Goal: Information Seeking & Learning: Find specific page/section

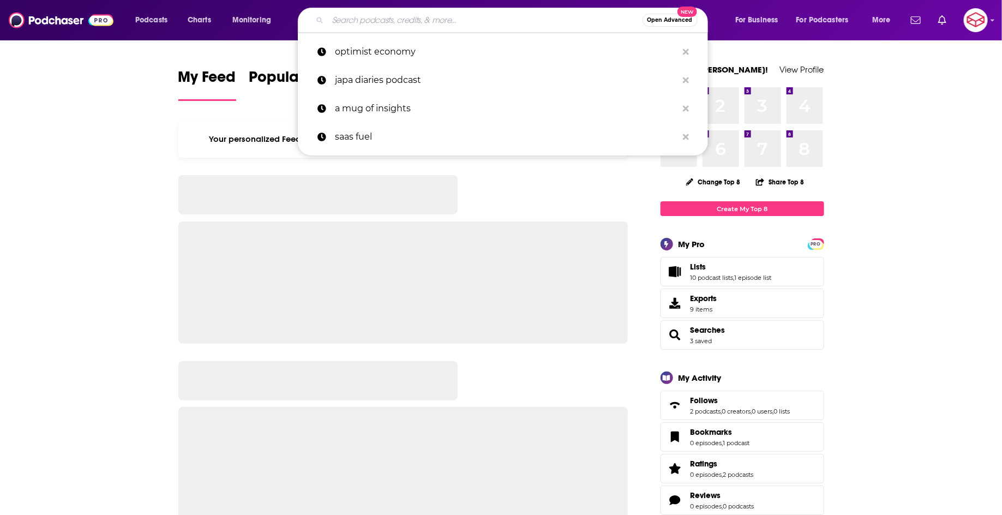
click at [404, 24] on input "Search podcasts, credits, & more..." at bounding box center [485, 19] width 315 height 17
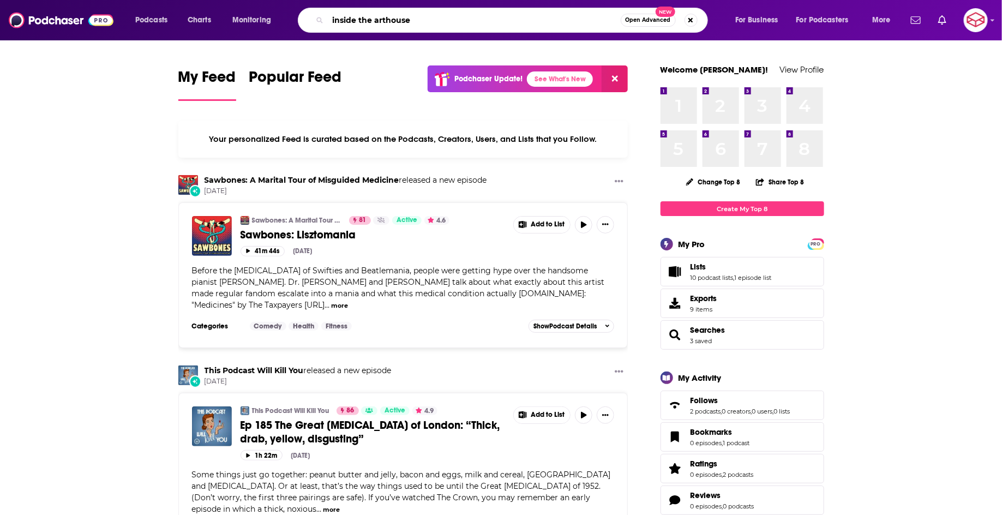
type input "inside the arthouse"
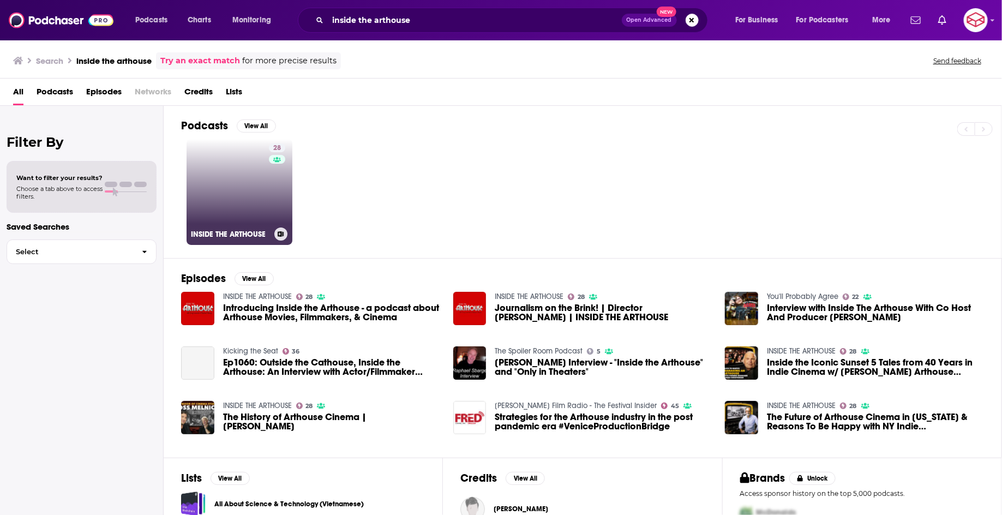
click at [231, 190] on link "28 INSIDE THE ARTHOUSE" at bounding box center [240, 192] width 106 height 106
